Goal: Ask a question

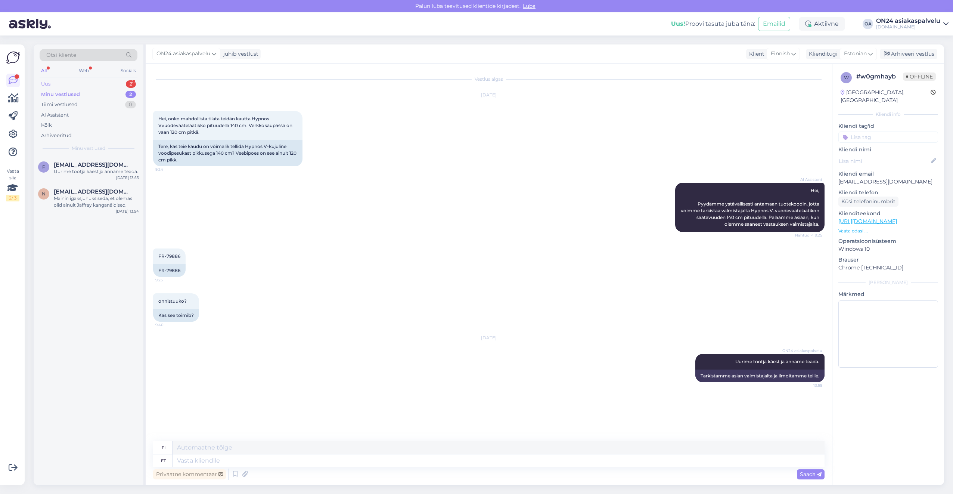
click at [80, 84] on div "Uus 2" at bounding box center [89, 84] width 98 height 10
click at [74, 197] on div "Kiitos" at bounding box center [96, 198] width 85 height 7
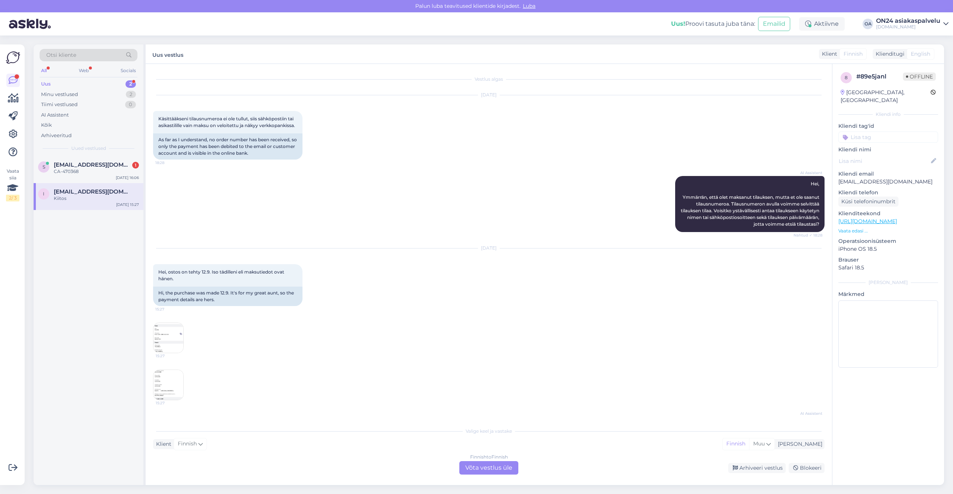
scroll to position [102, 0]
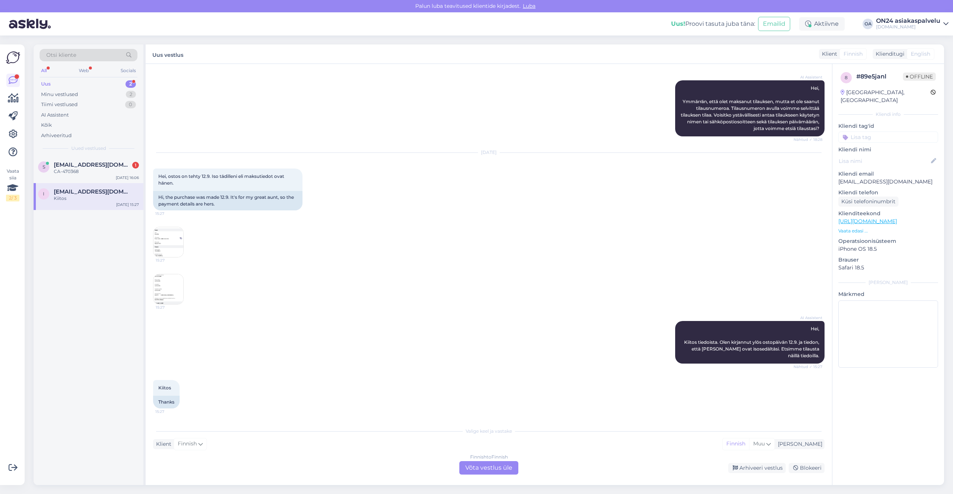
click at [168, 247] on img at bounding box center [169, 242] width 30 height 30
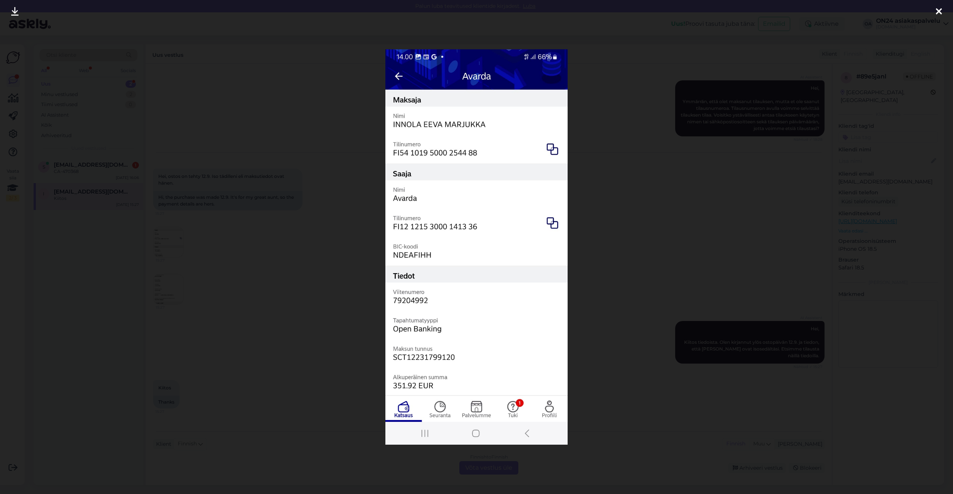
click at [270, 280] on div at bounding box center [476, 247] width 953 height 494
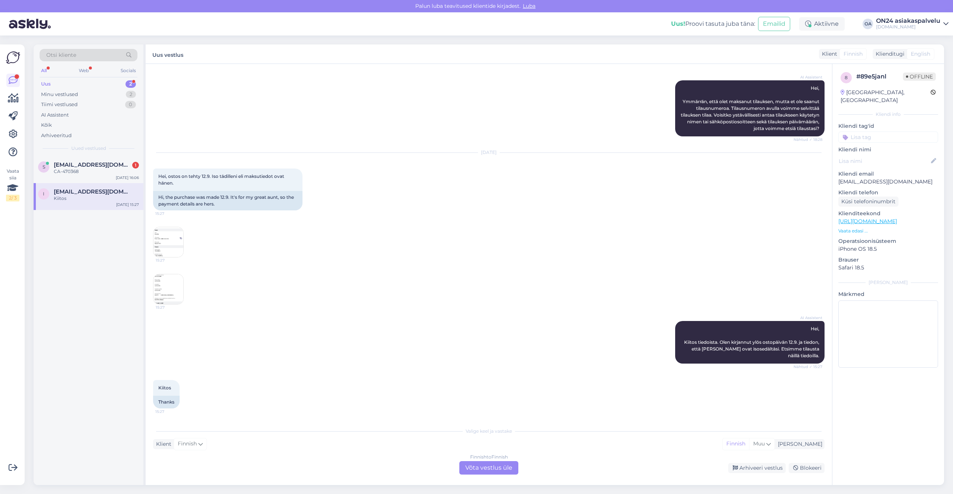
click at [155, 291] on img at bounding box center [169, 289] width 30 height 30
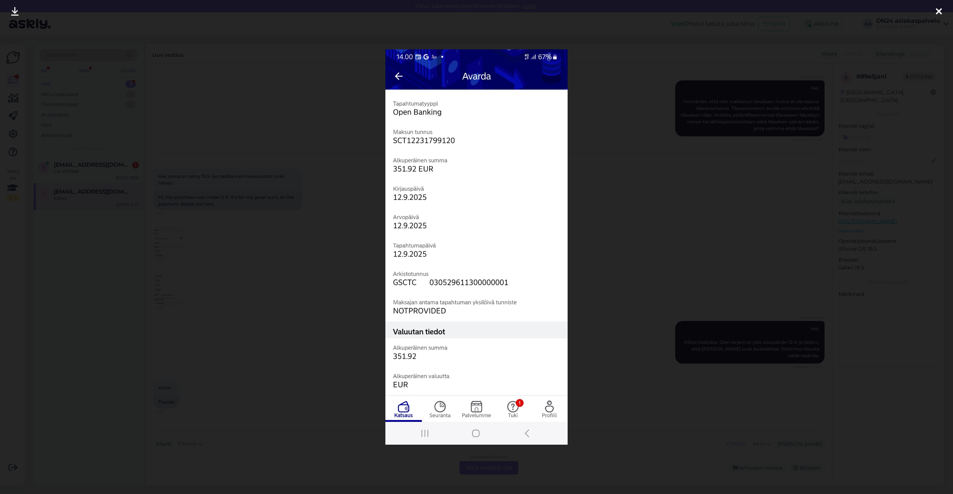
click at [216, 309] on div at bounding box center [476, 247] width 953 height 494
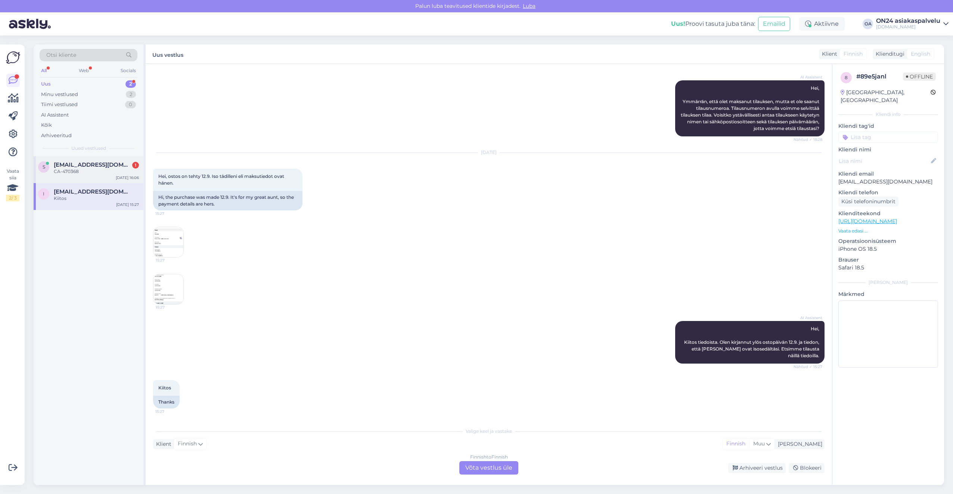
click at [98, 164] on span "[EMAIL_ADDRESS][DOMAIN_NAME]" at bounding box center [93, 164] width 78 height 7
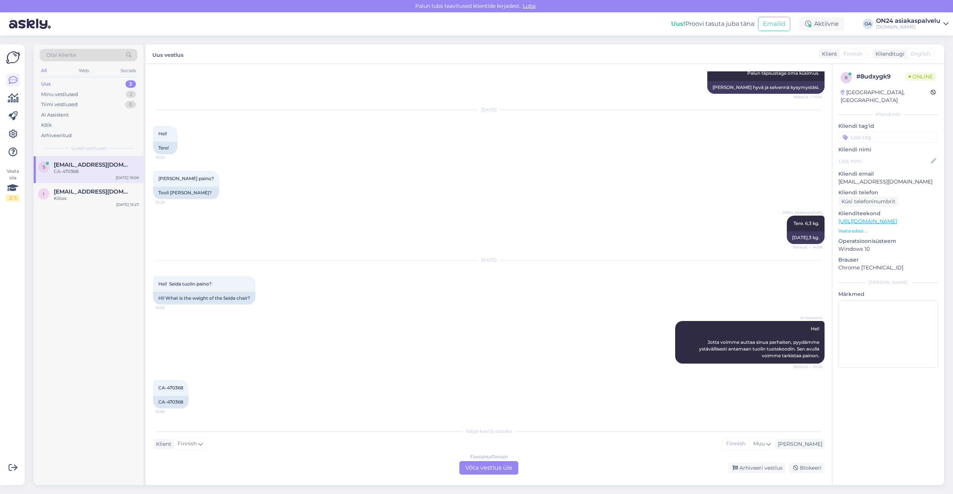
click at [853, 219] on div "Klienditeekond [URL][DOMAIN_NAME] Vaata edasi ..." at bounding box center [889, 222] width 100 height 25
click at [853, 226] on div "8 # 8udxygk9 Online [GEOGRAPHIC_DATA], [GEOGRAPHIC_DATA] Kliendi info Kliendi t…" at bounding box center [889, 221] width 112 height 315
click at [853, 228] on p "Vaata edasi ..." at bounding box center [889, 231] width 100 height 7
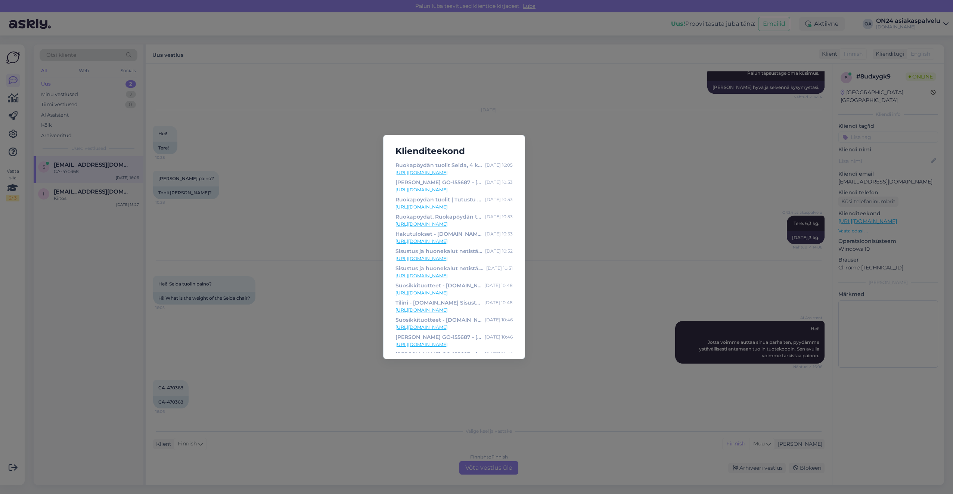
click at [476, 170] on link "[URL][DOMAIN_NAME]" at bounding box center [454, 172] width 117 height 7
click at [292, 219] on div "Klienditeekond Ruokapöydän tuolit Seida, 4 kpl CA-470368 - [DOMAIN_NAME] Sisust…" at bounding box center [476, 247] width 953 height 494
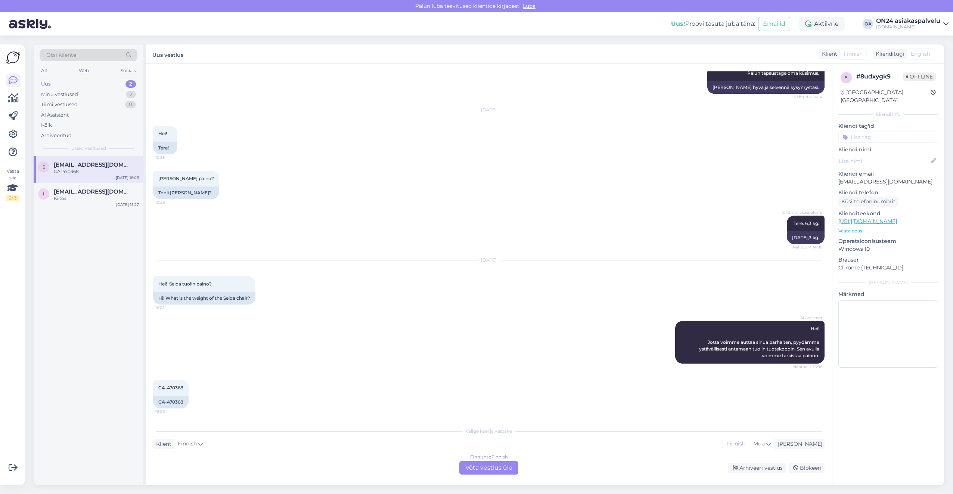
click at [488, 467] on div "Finnish to Finnish Võta vestlus üle" at bounding box center [488, 467] width 59 height 13
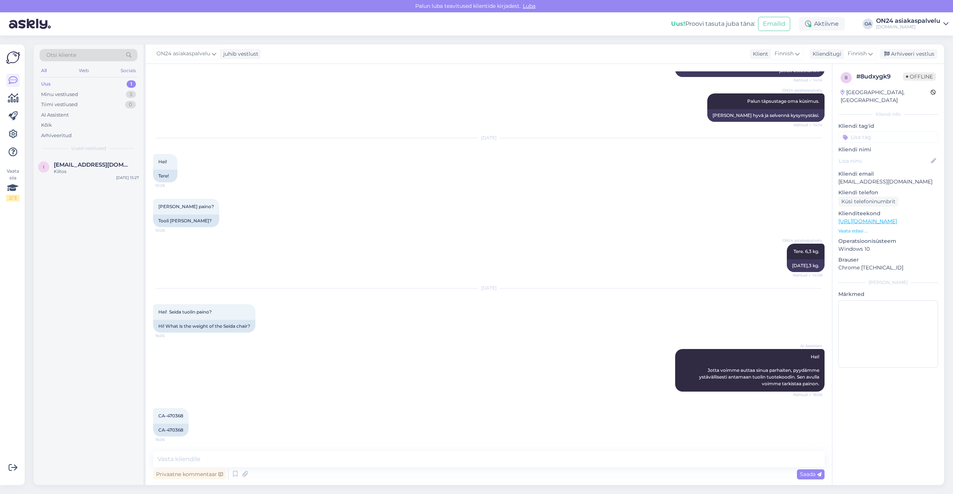
scroll to position [276, 0]
click at [860, 53] on span "Finnish" at bounding box center [857, 54] width 19 height 8
click at [827, 93] on ul "Estonian" at bounding box center [843, 87] width 82 height 18
click at [827, 91] on link "Estonian" at bounding box center [843, 87] width 82 height 12
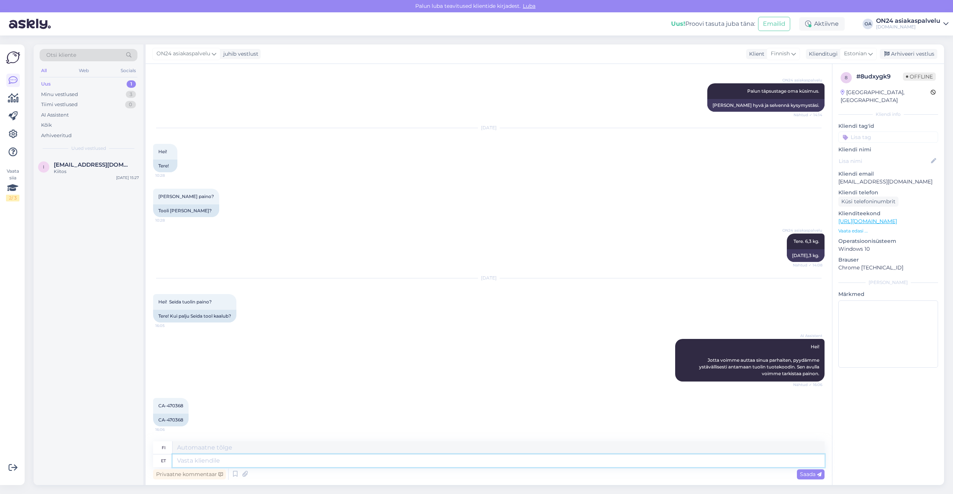
click at [210, 462] on textarea at bounding box center [499, 460] width 652 height 13
type textarea "Tere."
type textarea "Hei."
type textarea "Tere. [GEOGRAPHIC_DATA]"
type textarea "Hei. Lähetän eteenpäin"
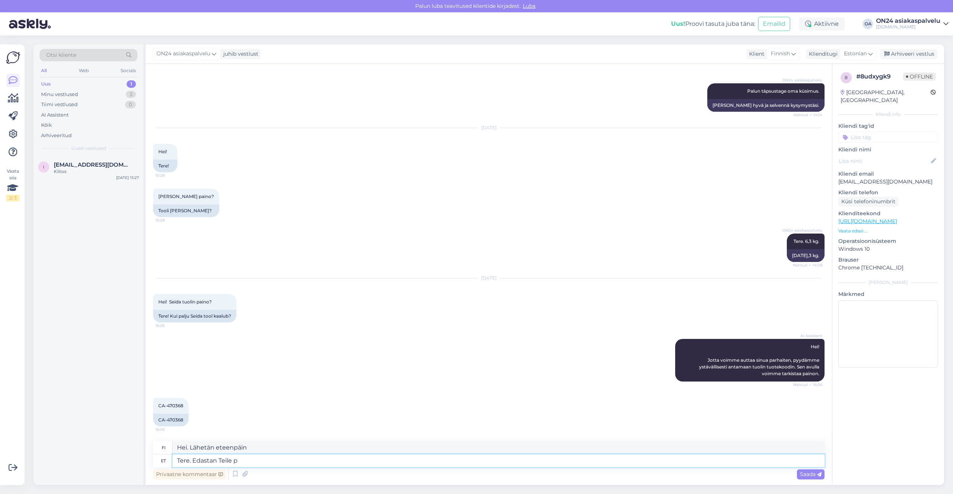
type textarea "Tere. Edastan Teile pa"
type textarea "Hei. Lähetän sen sinulle eteenpäin."
type textarea "Tere. Edastan Teile pakendi a"
type textarea "Hei. Lähetän sinulle paketin."
type textarea "Tere. Edastan Teile pakendi andmed:"
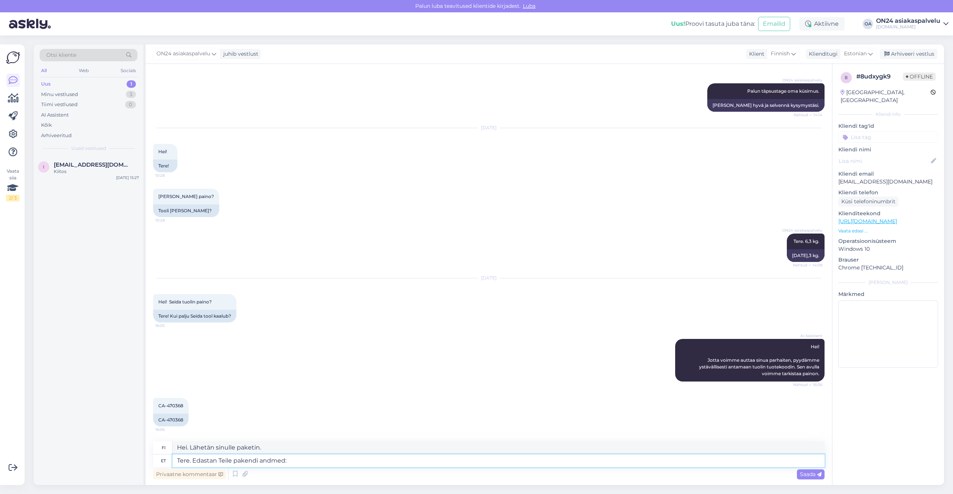
type textarea "Hei. Lähetän sinulle pakkaustiedot."
type textarea "Tere. Edastan Teile pakendi andmed:"
type textarea "Hei. Lähetän sinulle pakkaustiedot:"
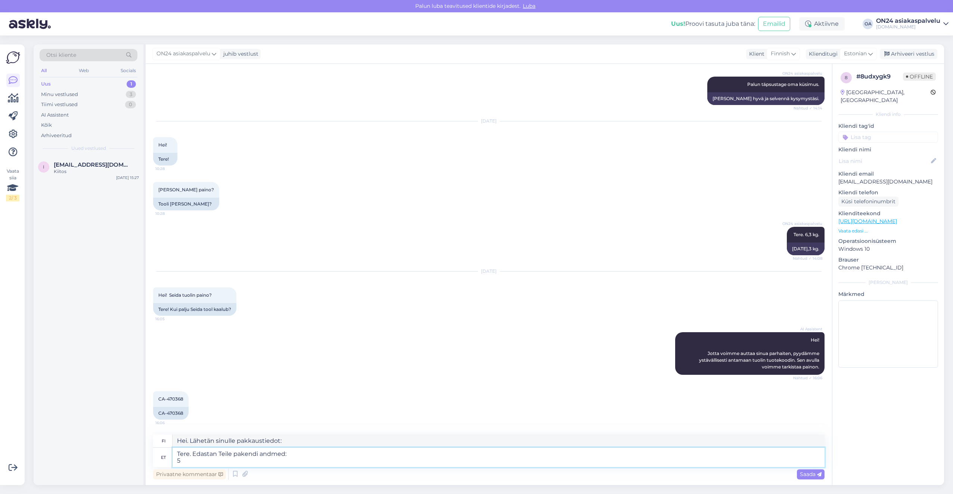
type textarea "Tere. Edastan Teile pakendi andmed: 5"
type textarea "Hei. Lähetän sinulle paketin tiedot: 5"
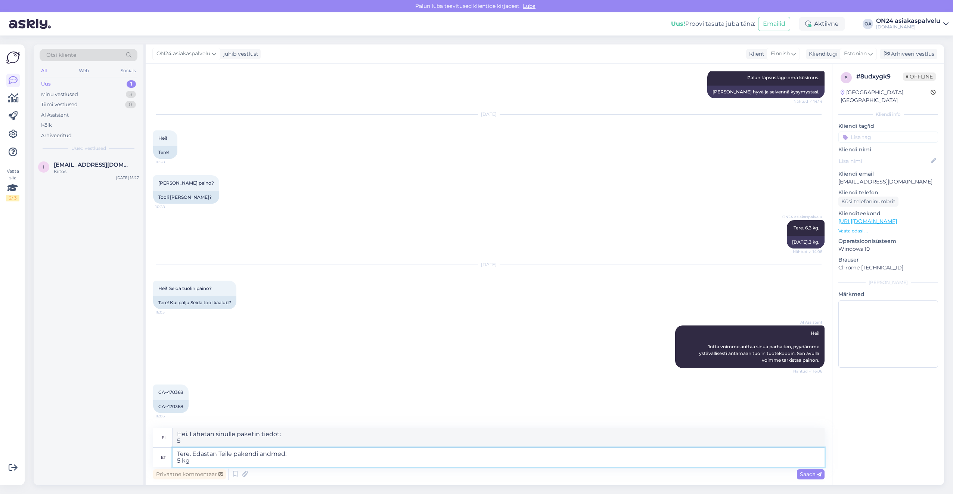
type textarea "Tere. Edastan Teile pakendi andmed: 5 kg"
type textarea "Hei. Lähetän sinulle pakkaustiedot: 5 kg"
type textarea "Tere. Edastan Teile pakendi andmed: 5 kg 67x52x"
type textarea "Hei. Lähetän sinulle pakkaustiedot: 5 kg 67x52x"
type textarea "Tere. Edastan Teile pakendi andmed: 5 kg 67x52x45 c"
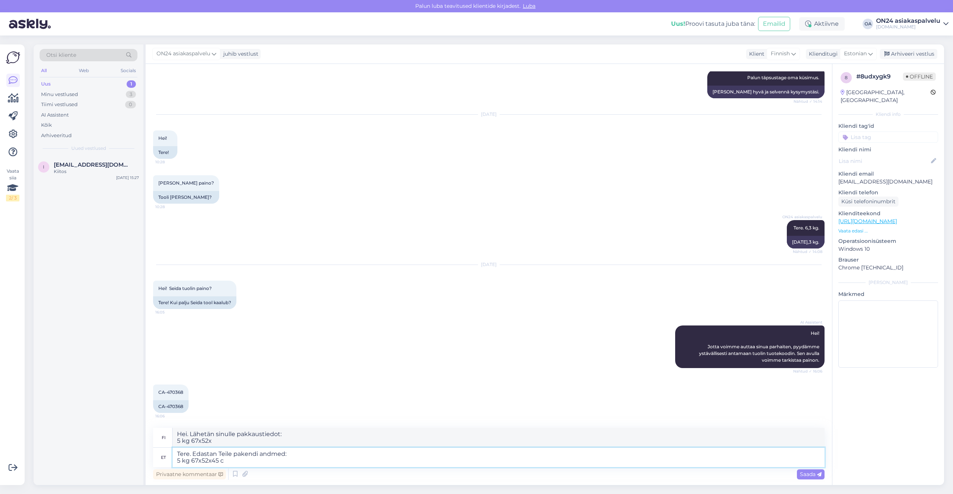
type textarea "Hei. Lähetän sinulle pakkaustiedot: 5 kg 67x52x45"
type textarea "Tere. Edastan Teile pakendi andmed: 5 kg 67x52x45 cm"
type textarea "Hei. Lähetän sinulle pakkaustiedot: 5 kg 67x52x45 cm"
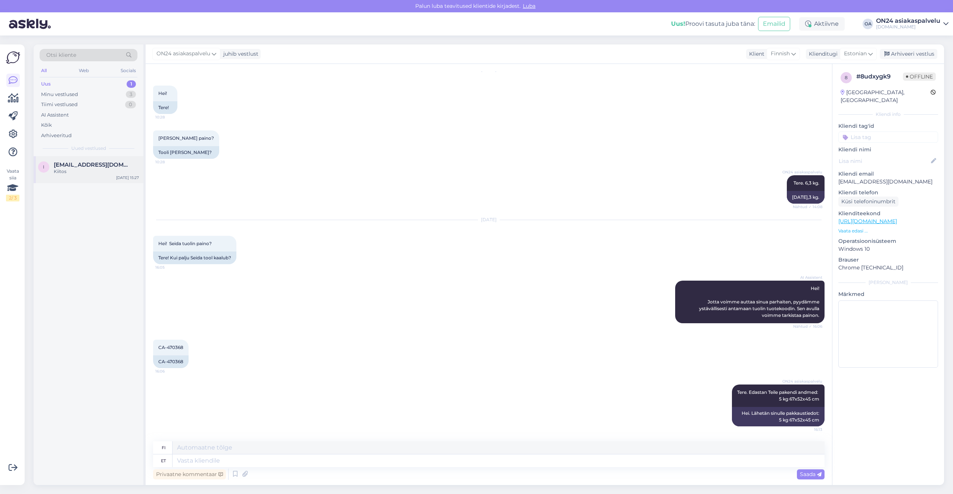
click at [85, 160] on div "I [EMAIL_ADDRESS][DOMAIN_NAME] Kiitos [DATE] 15:27" at bounding box center [89, 169] width 110 height 27
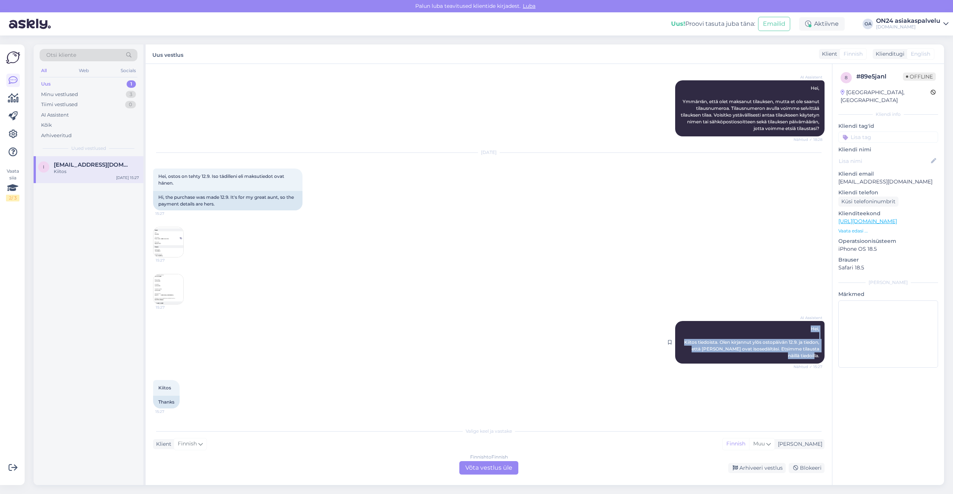
drag, startPoint x: 790, startPoint y: 326, endPoint x: 813, endPoint y: 354, distance: 35.6
click at [813, 354] on div "AI Assistent [PERSON_NAME], Kiitos tiedoista. Olen kirjannut ylös ostopäivän 12…" at bounding box center [749, 342] width 149 height 43
copy span "Hei, Kiitos tiedoista. Olen kirjannut ylös ostopäivän 12.9. ja tiedon, että [PE…"
click at [856, 178] on p "[EMAIL_ADDRESS][DOMAIN_NAME]" at bounding box center [889, 182] width 100 height 8
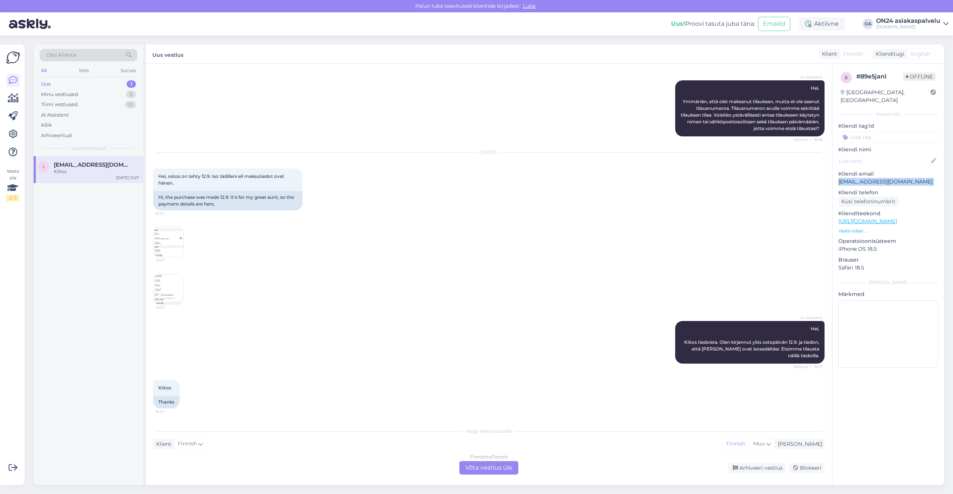
click at [856, 178] on p "[EMAIL_ADDRESS][DOMAIN_NAME]" at bounding box center [889, 182] width 100 height 8
copy p "[EMAIL_ADDRESS][DOMAIN_NAME]"
click at [501, 467] on div "Finnish to Finnish Võta vestlus üle" at bounding box center [488, 467] width 59 height 13
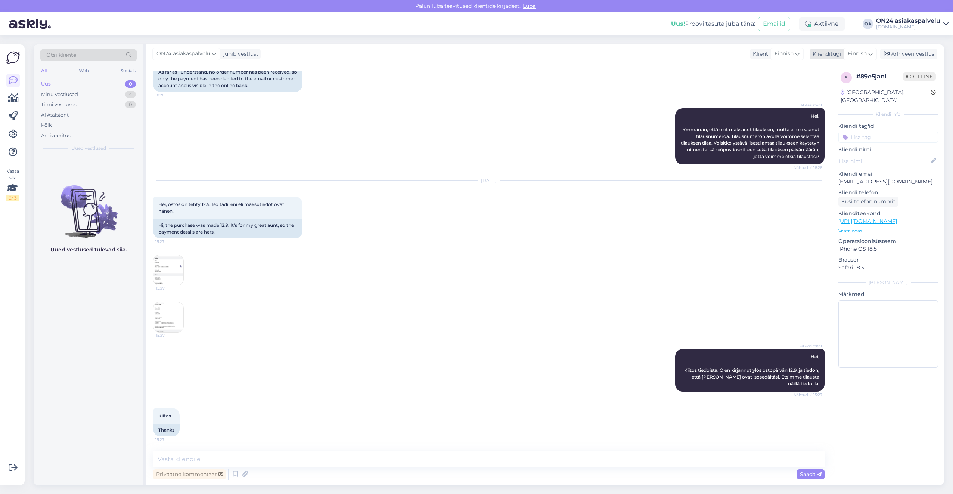
click at [839, 56] on div "Klienditugi" at bounding box center [826, 54] width 32 height 8
click at [835, 88] on link "Estonian" at bounding box center [843, 87] width 82 height 12
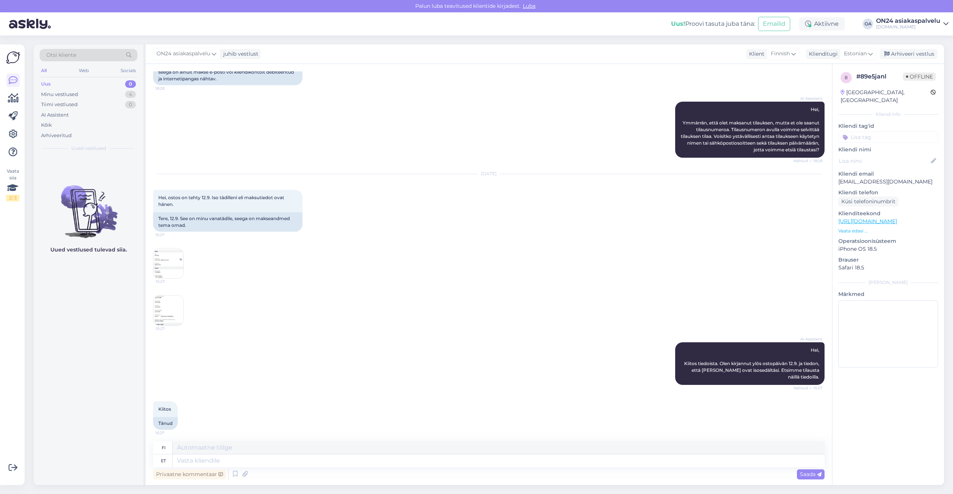
scroll to position [84, 0]
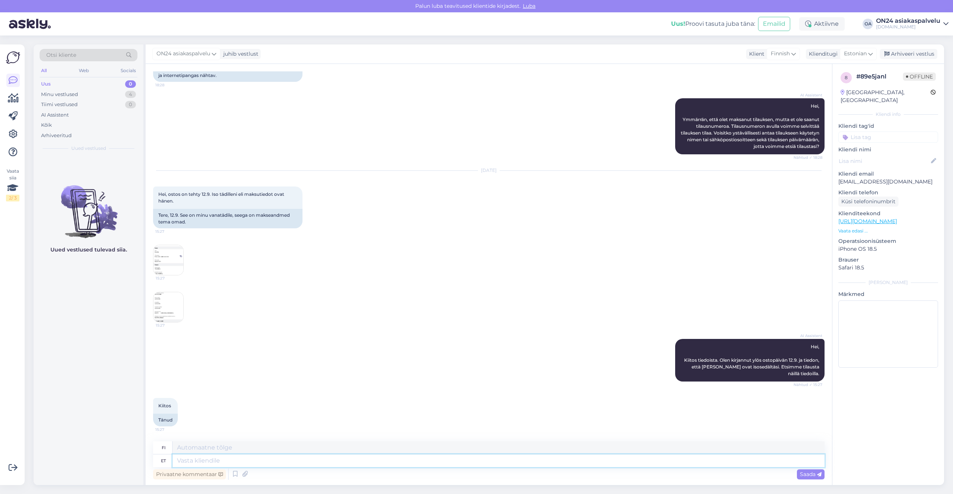
click at [226, 459] on textarea at bounding box center [499, 460] width 652 height 13
type textarea "Tere."
type textarea "Hei."
type textarea "Tere. Mis on"
type textarea "Hei. Mitä"
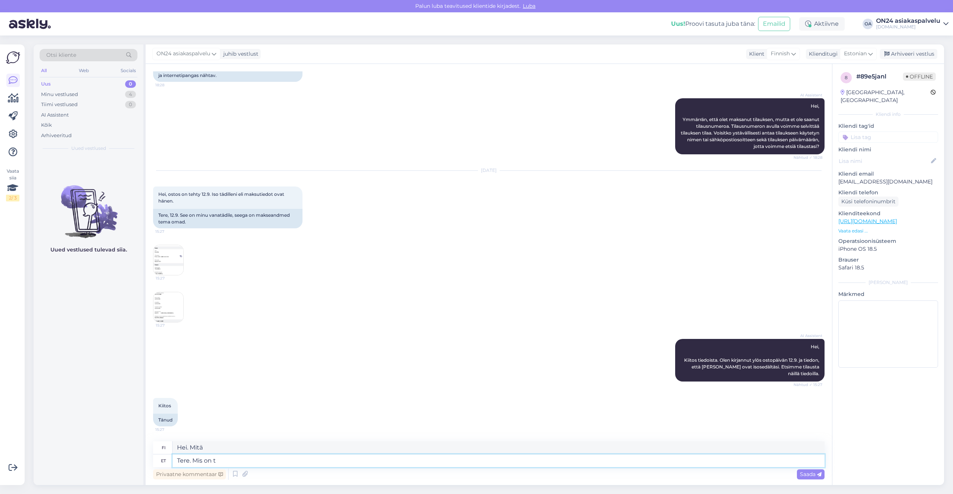
type textarea "Tere. Mis on te"
type textarea "Hei. Mikä hätänä?"
type textarea "Tere. Mis on tellimuse"
type textarea "Hei. Mikä on järjestys?"
type textarea "Tere. Mis on tellimuse number?"
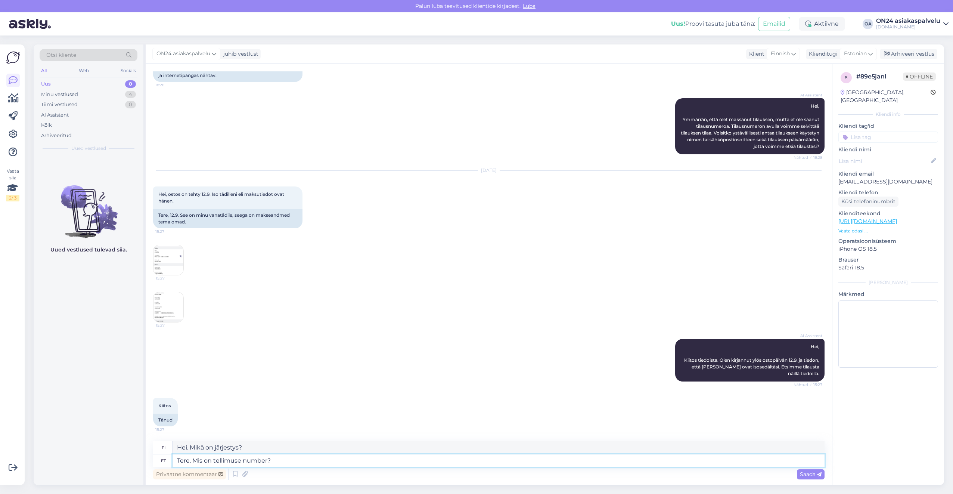
type textarea "Hei. Mikä on tilausnumero?"
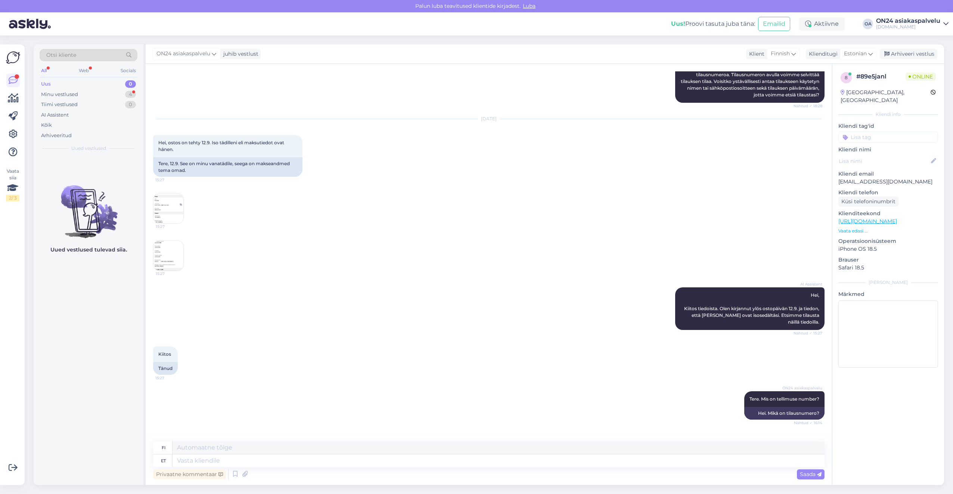
scroll to position [235, 0]
